Goal: Check status: Check status

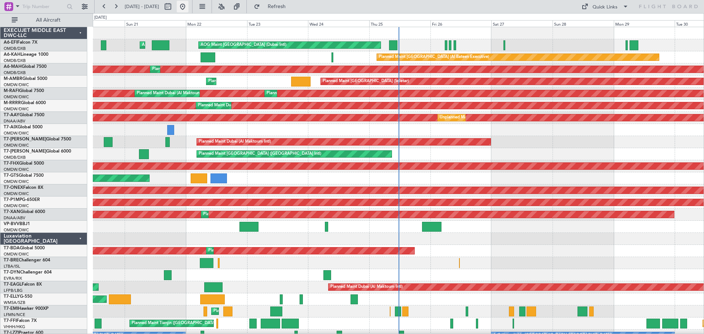
click at [189, 4] on button at bounding box center [183, 7] width 12 height 12
click at [174, 5] on button at bounding box center [168, 7] width 12 height 12
select select "9"
select select "2025"
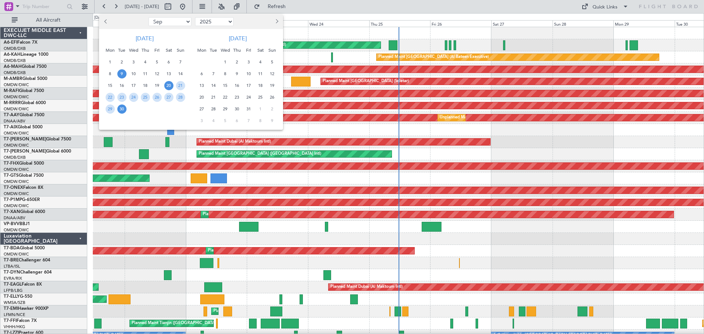
click at [125, 72] on span "9" at bounding box center [121, 73] width 9 height 9
click at [134, 72] on span "10" at bounding box center [133, 73] width 9 height 9
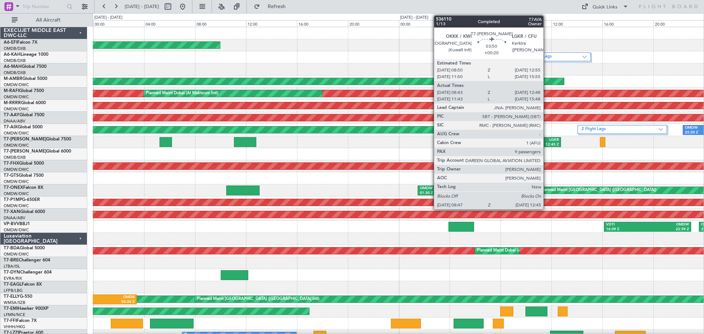
click at [545, 145] on div "12:45 Z" at bounding box center [547, 144] width 23 height 5
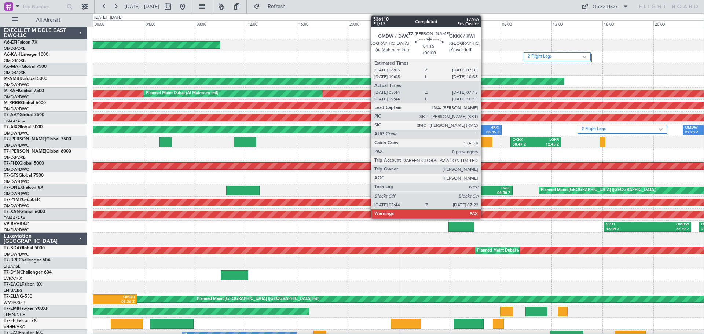
click at [484, 142] on div at bounding box center [482, 142] width 21 height 10
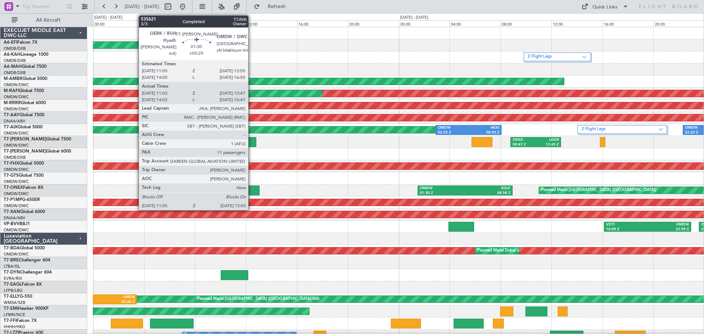
click at [252, 142] on div at bounding box center [245, 142] width 22 height 10
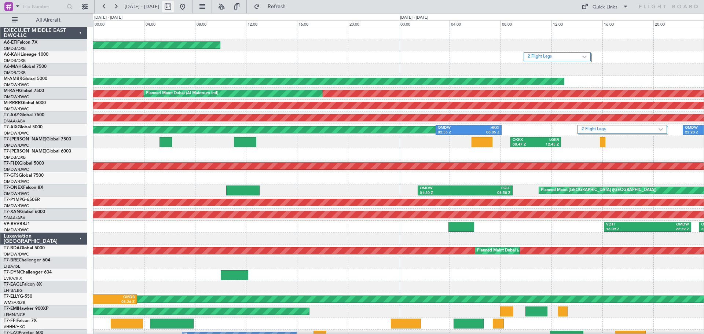
click at [174, 6] on button at bounding box center [168, 7] width 12 height 12
select select "9"
select select "2025"
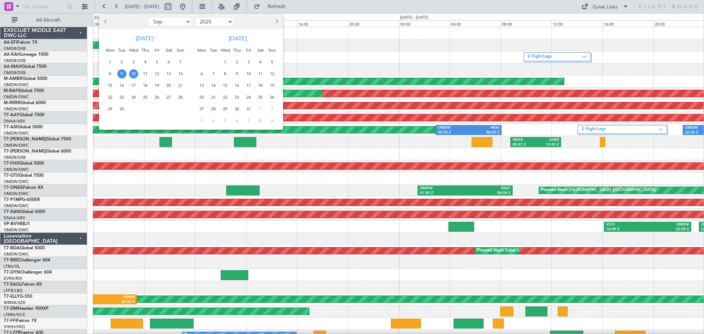
click at [106, 23] on span "Previous month" at bounding box center [106, 21] width 4 height 4
select select "8"
click at [181, 110] on span "31" at bounding box center [180, 109] width 9 height 9
click at [227, 73] on span "10" at bounding box center [225, 73] width 9 height 9
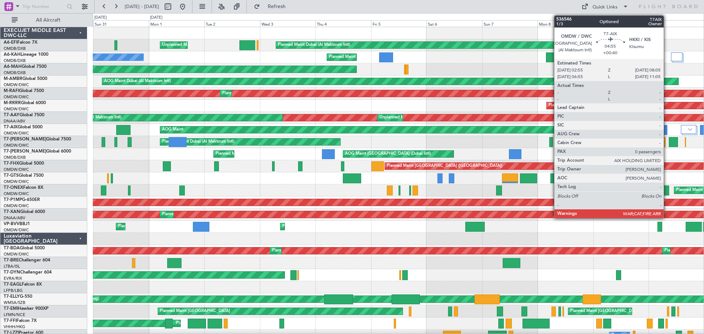
click at [667, 128] on div at bounding box center [662, 130] width 12 height 10
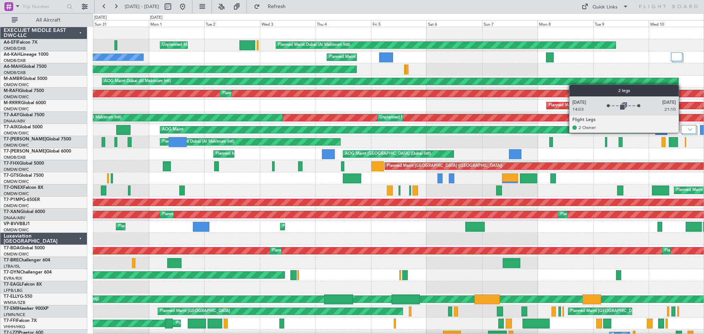
click at [689, 130] on img at bounding box center [690, 129] width 4 height 3
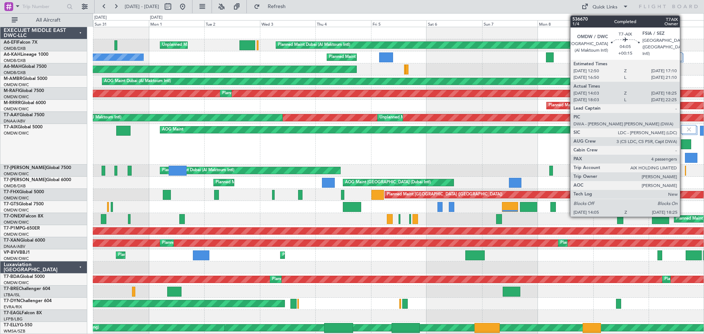
click at [684, 145] on div at bounding box center [686, 144] width 10 height 10
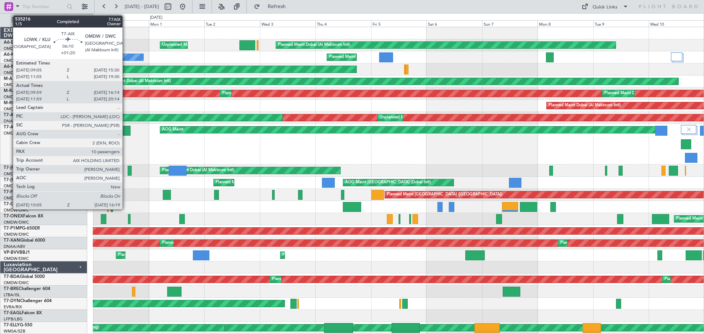
click at [126, 132] on div at bounding box center [123, 131] width 15 height 10
